Goal: Information Seeking & Learning: Learn about a topic

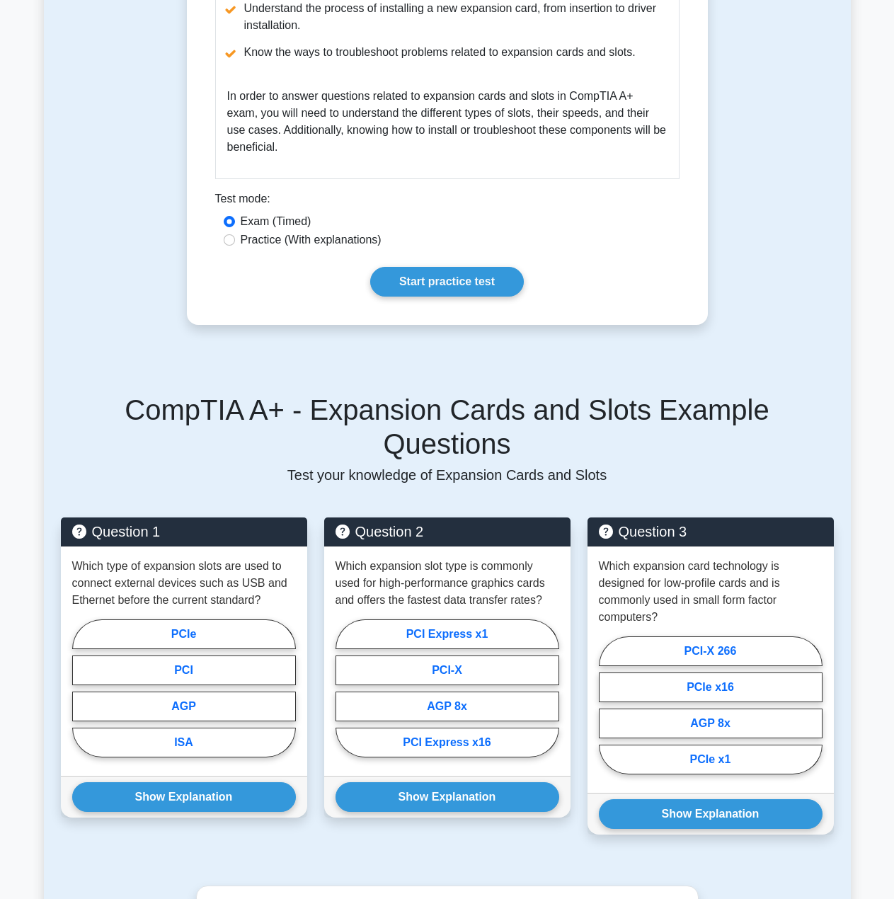
scroll to position [1132, 0]
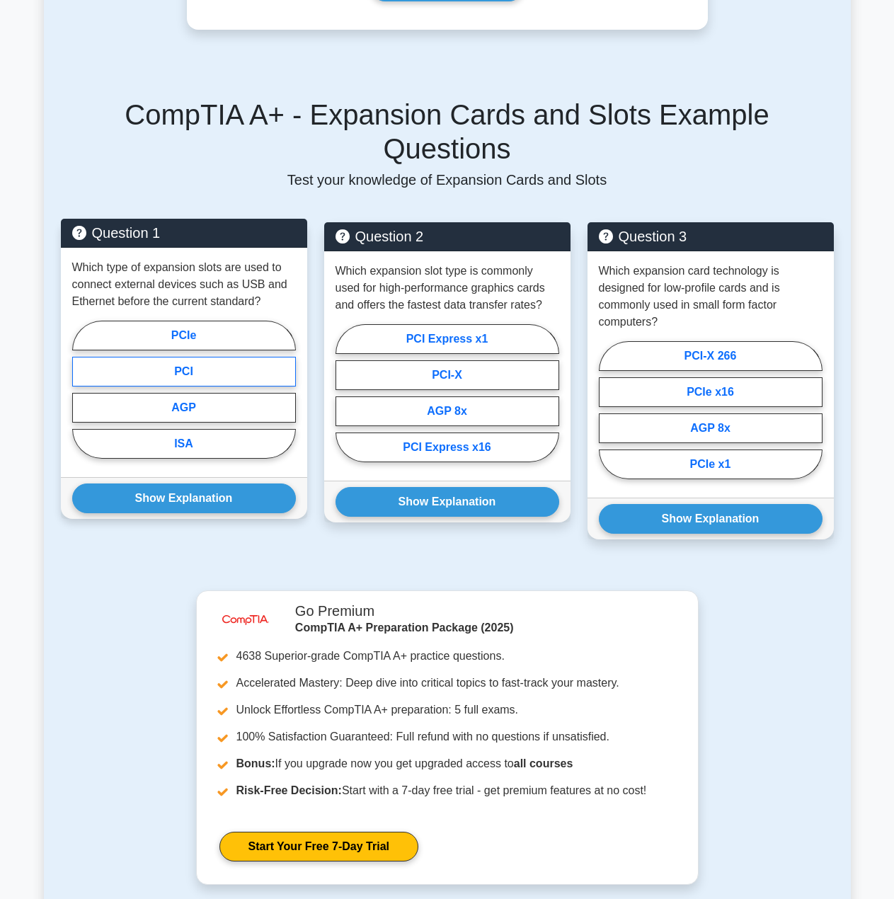
click at [216, 357] on label "PCI" at bounding box center [184, 372] width 224 height 30
click at [81, 389] on input "PCI" at bounding box center [76, 393] width 9 height 9
radio input "true"
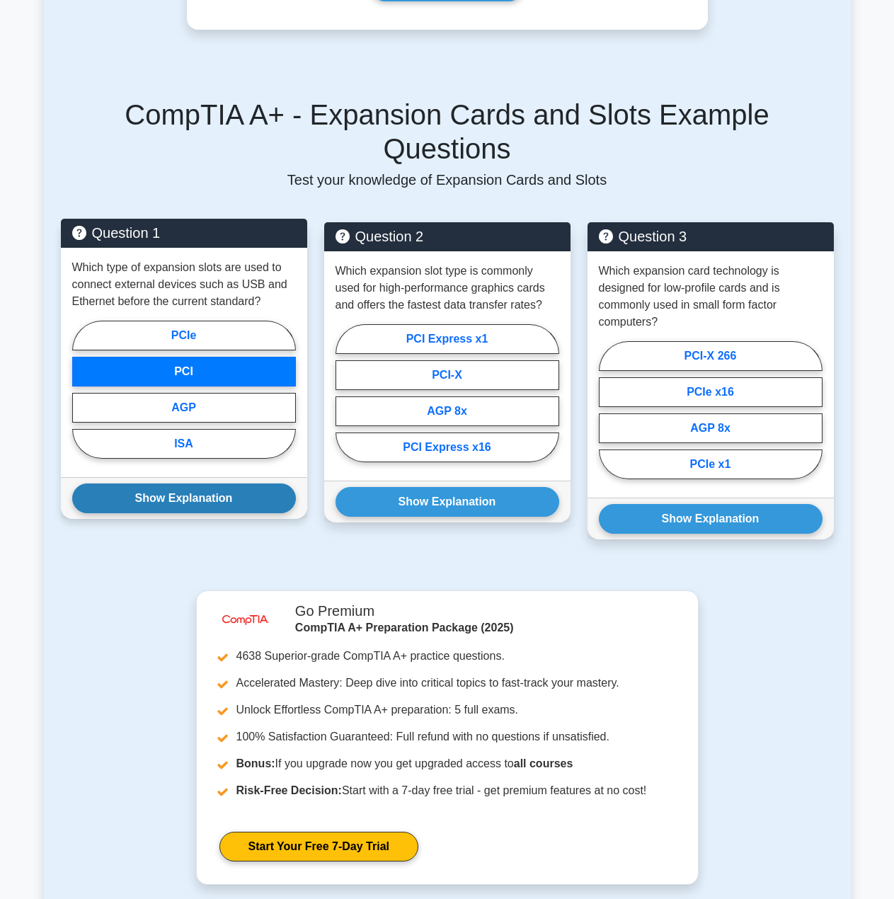
click at [240, 483] on button "Show Explanation" at bounding box center [184, 498] width 224 height 30
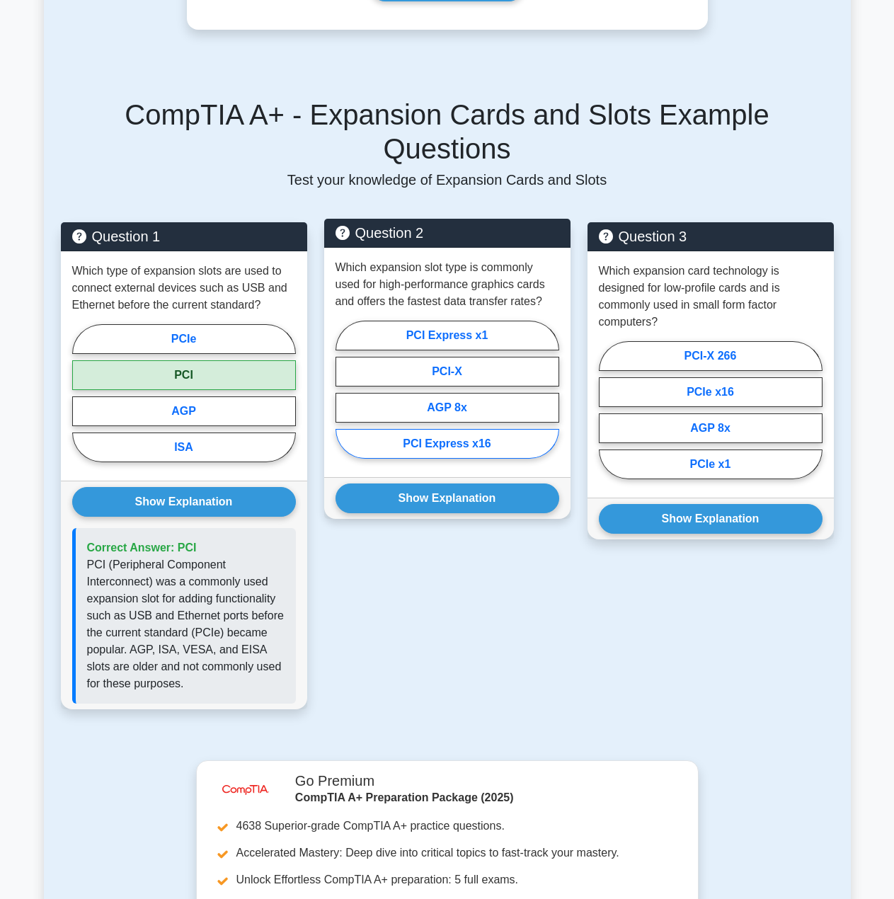
click at [424, 429] on label "PCI Express x16" at bounding box center [447, 444] width 224 height 30
click at [345, 398] on input "PCI Express x16" at bounding box center [339, 393] width 9 height 9
radio input "true"
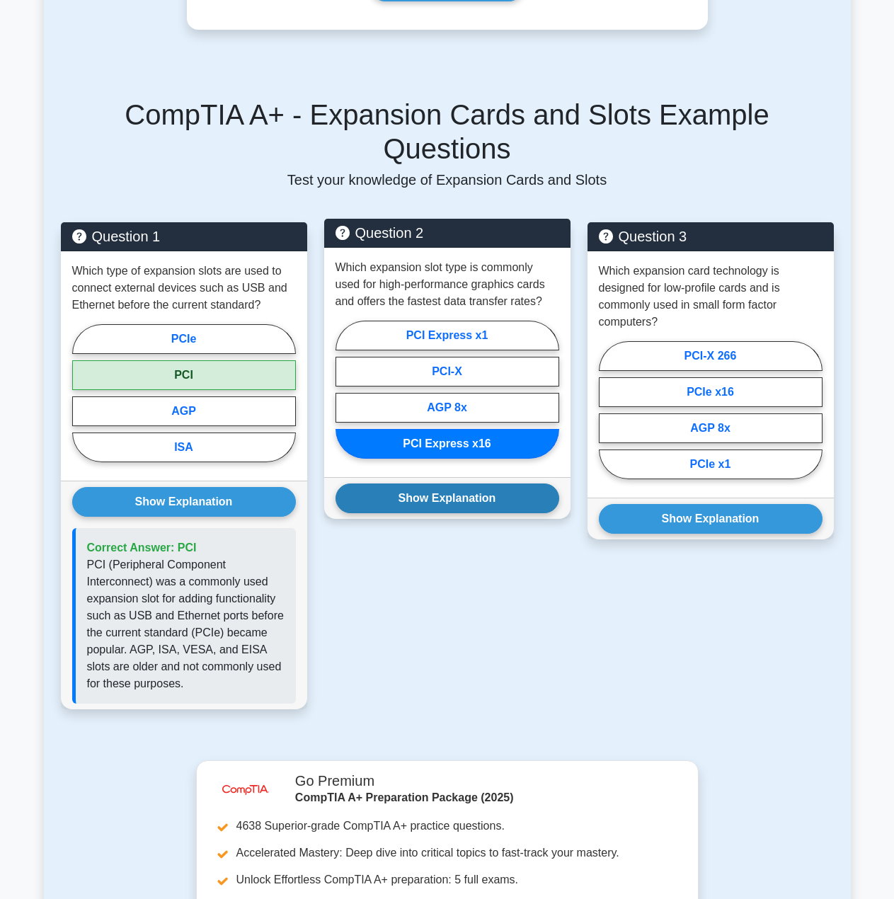
click at [443, 483] on button "Show Explanation" at bounding box center [447, 498] width 224 height 30
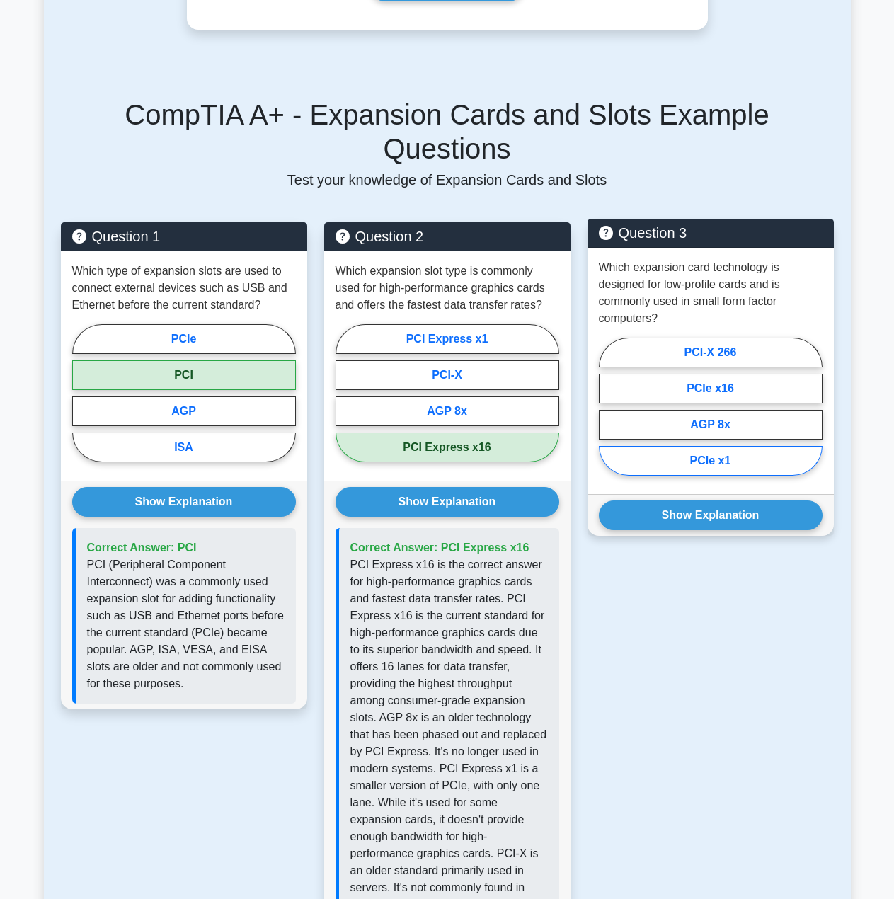
click at [664, 446] on label "PCIe x1" at bounding box center [711, 461] width 224 height 30
click at [608, 415] on input "PCIe x1" at bounding box center [603, 410] width 9 height 9
radio input "true"
click at [679, 494] on div "Show Explanation Correct Answer: PCIe x1" at bounding box center [710, 515] width 246 height 42
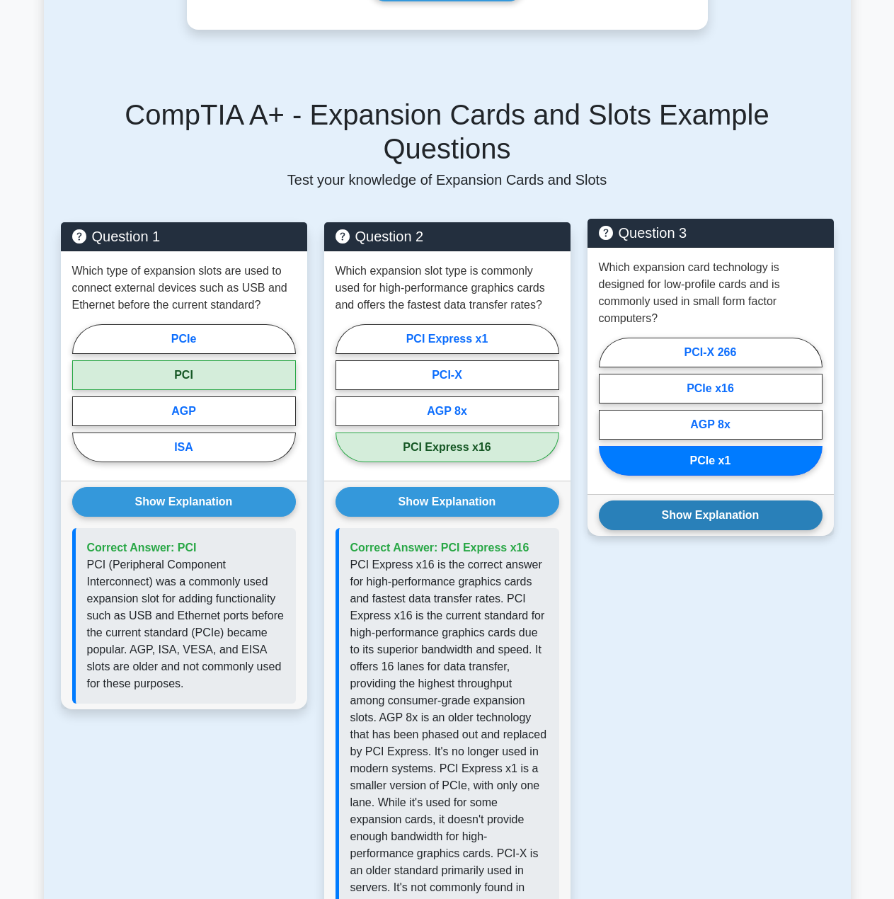
click at [681, 500] on button "Show Explanation" at bounding box center [711, 515] width 224 height 30
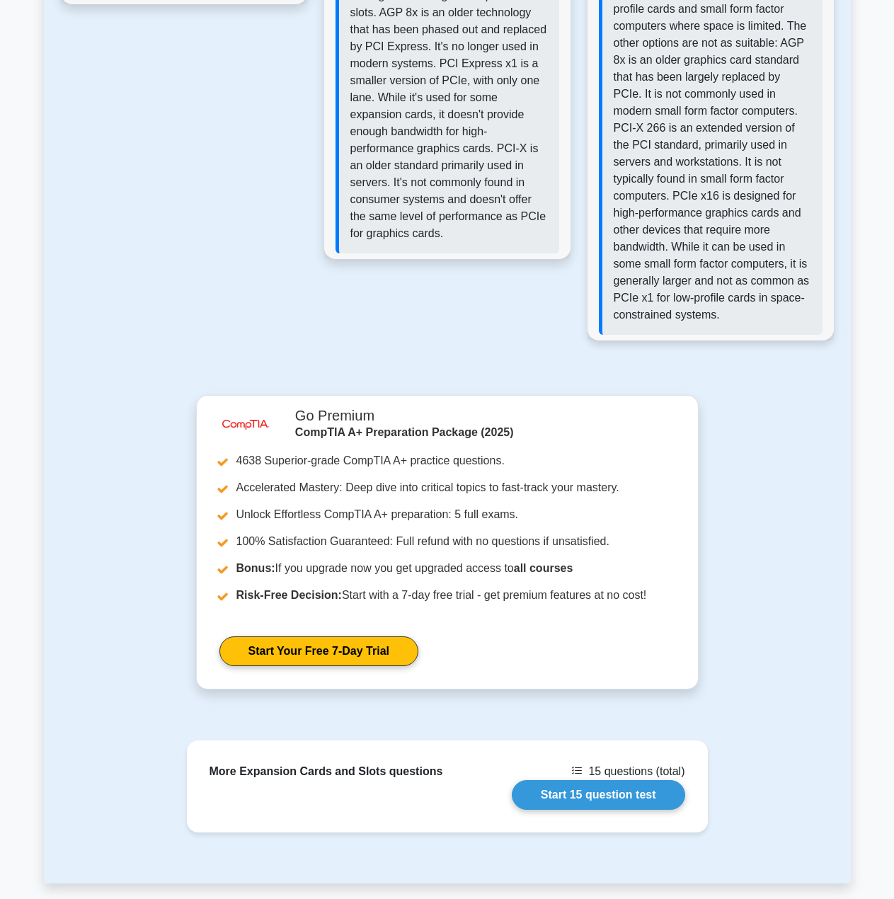
scroll to position [1840, 0]
